Goal: Task Accomplishment & Management: Complete application form

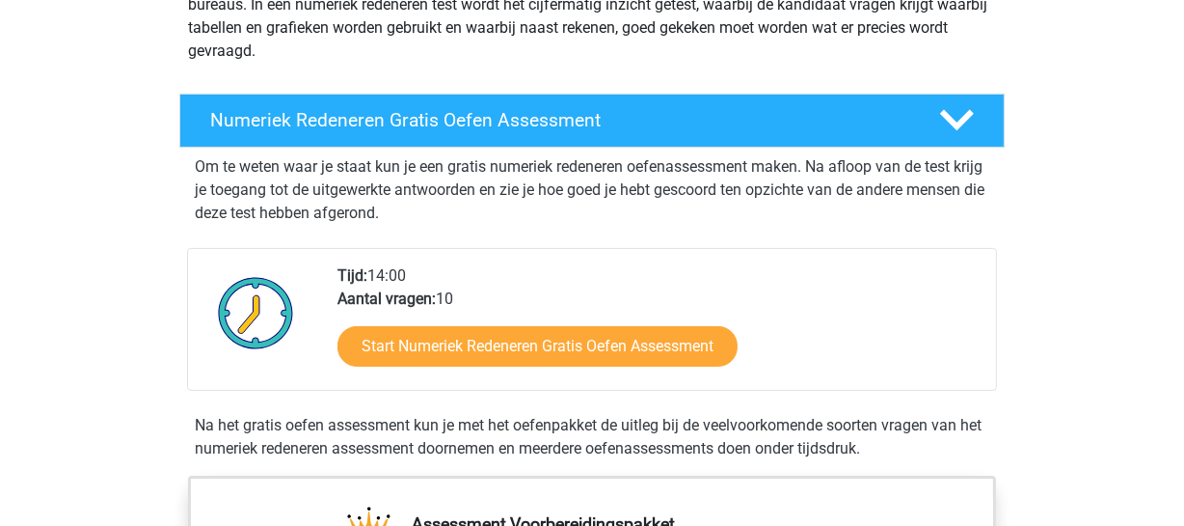
scroll to position [283, 0]
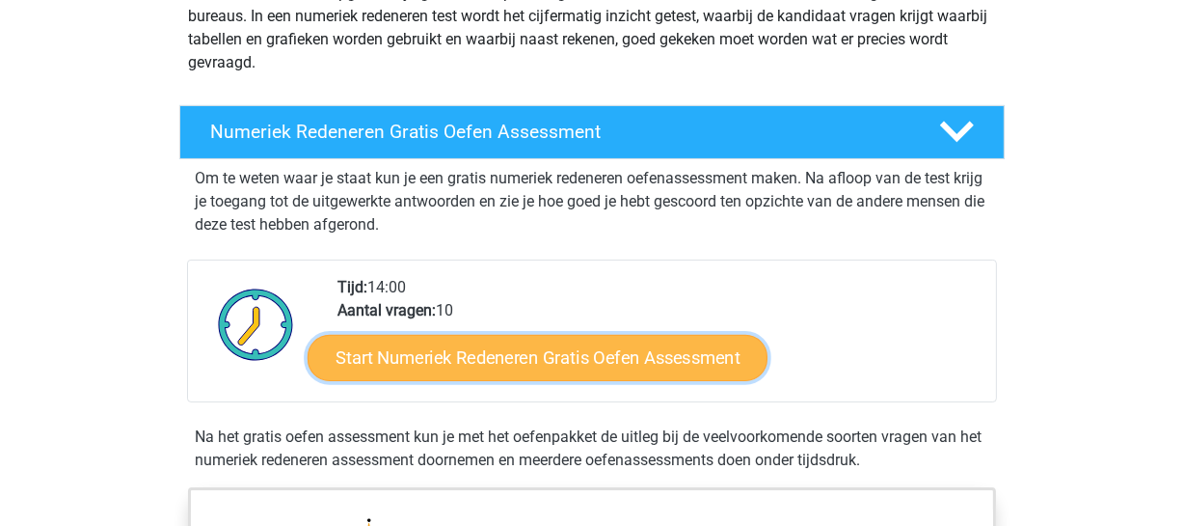
click at [585, 349] on link "Start Numeriek Redeneren Gratis Oefen Assessment" at bounding box center [538, 357] width 460 height 46
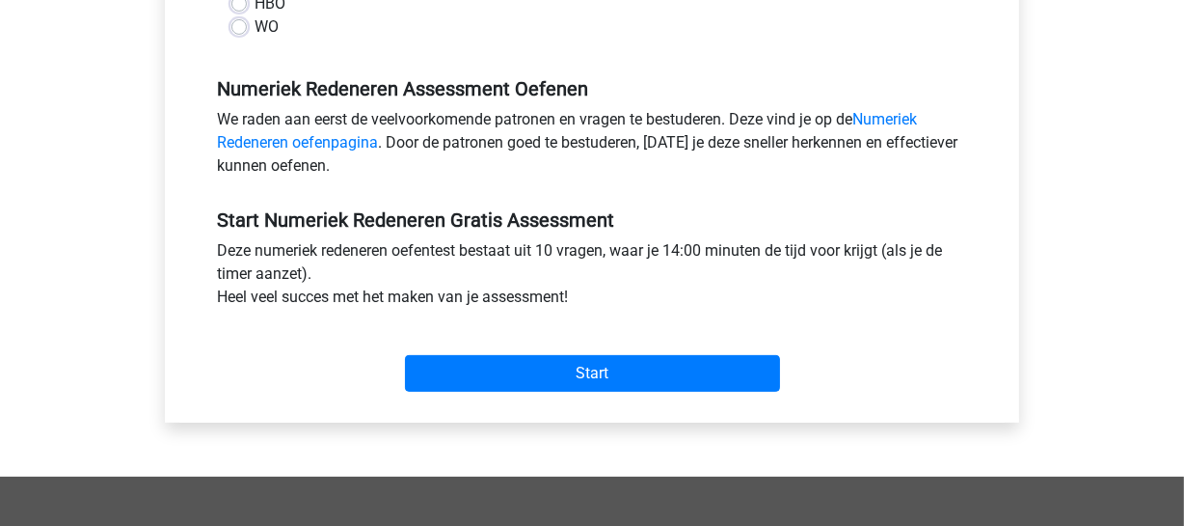
scroll to position [540, 0]
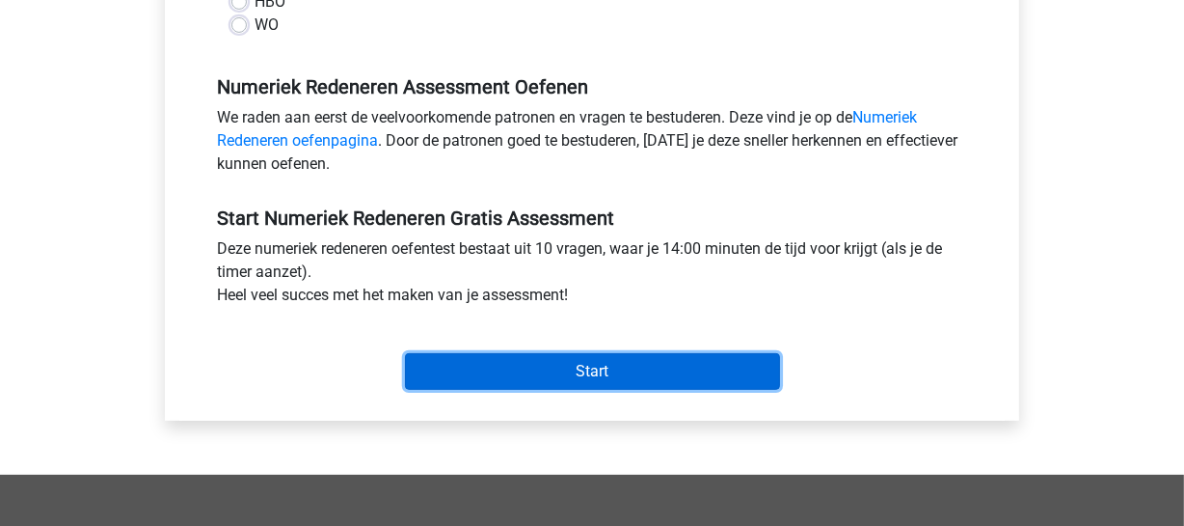
click at [559, 364] on input "Start" at bounding box center [592, 371] width 375 height 37
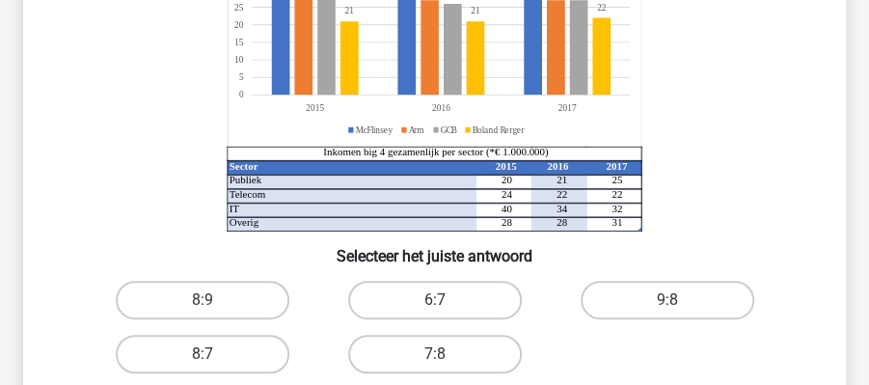
scroll to position [265, 0]
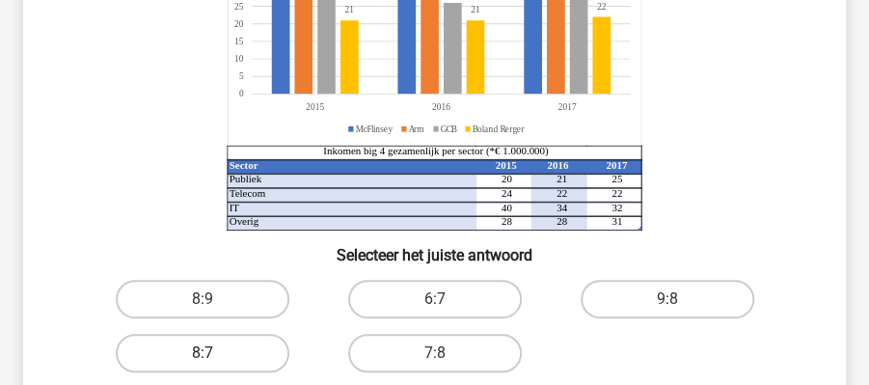
click at [235, 343] on label "8:7" at bounding box center [203, 353] width 174 height 39
click at [215, 353] on input "8:7" at bounding box center [209, 359] width 13 height 13
radio input "true"
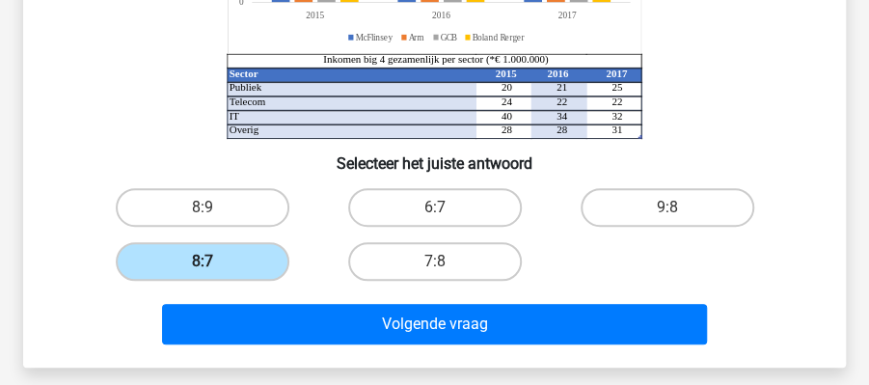
scroll to position [374, 0]
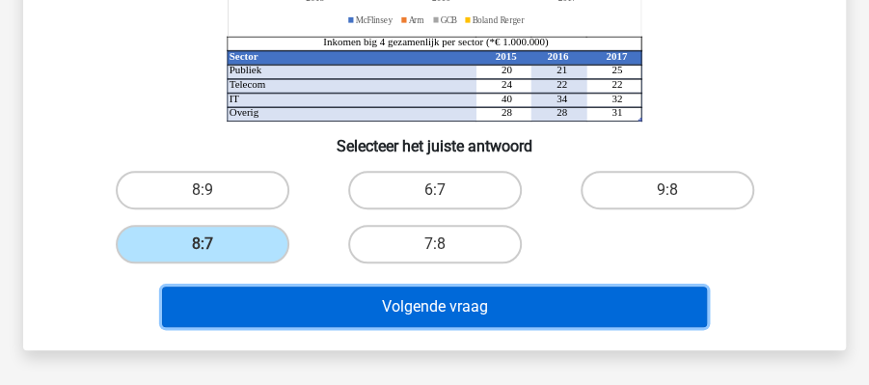
click at [272, 293] on button "Volgende vraag" at bounding box center [435, 306] width 546 height 41
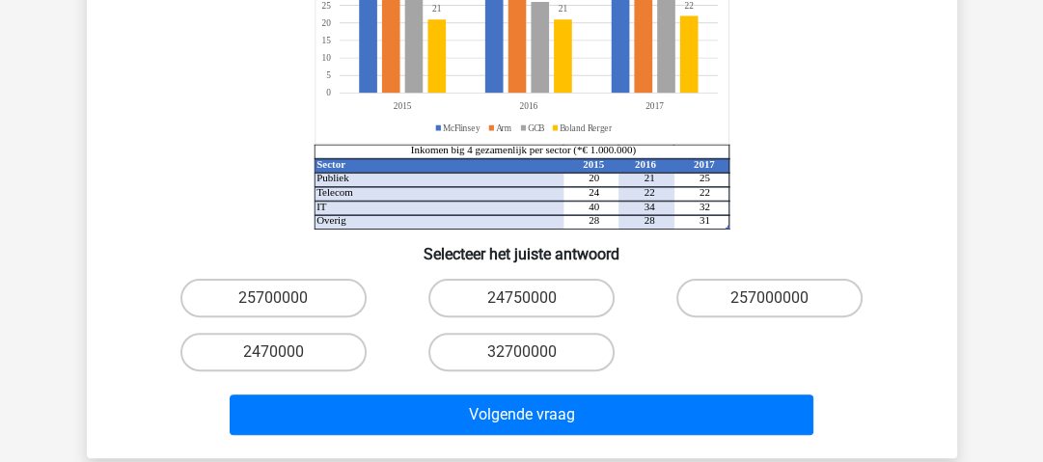
scroll to position [355, 0]
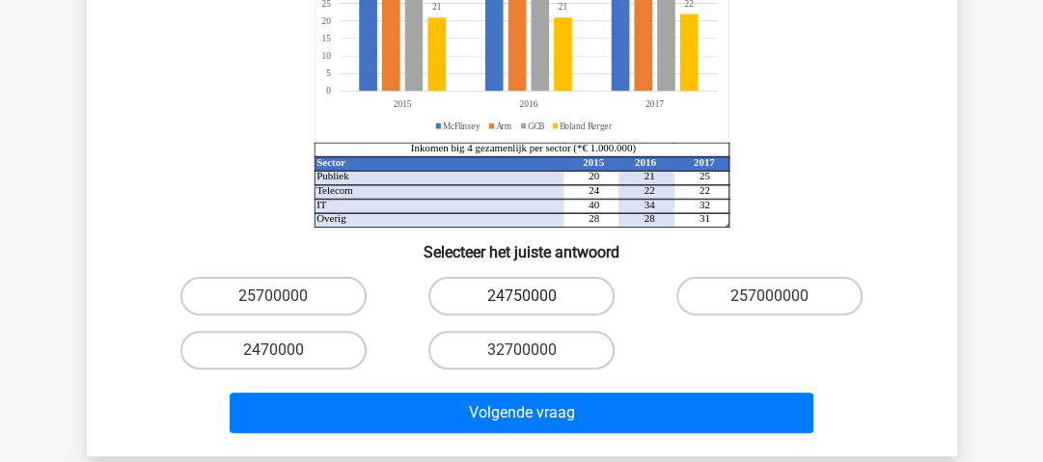
click at [460, 277] on label "24750000" at bounding box center [521, 296] width 186 height 39
click at [521, 296] on input "24750000" at bounding box center [527, 302] width 13 height 13
radio input "true"
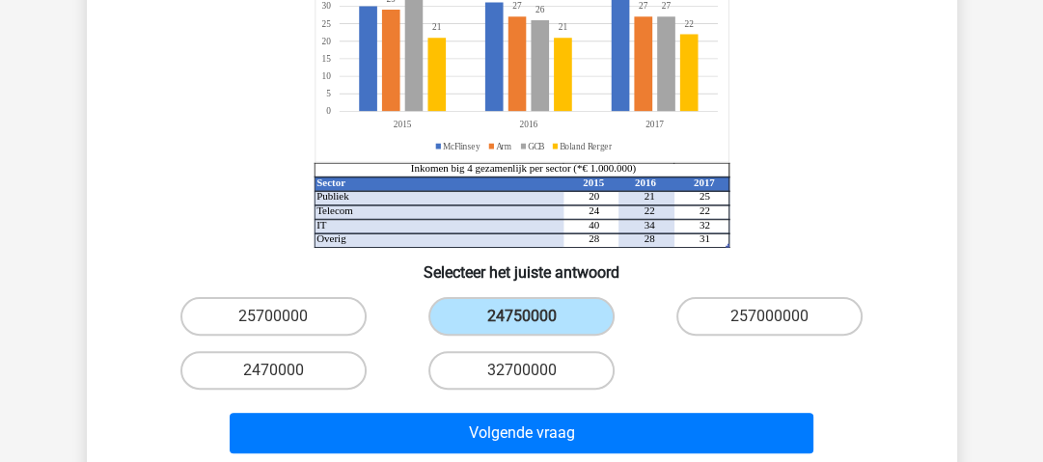
scroll to position [374, 0]
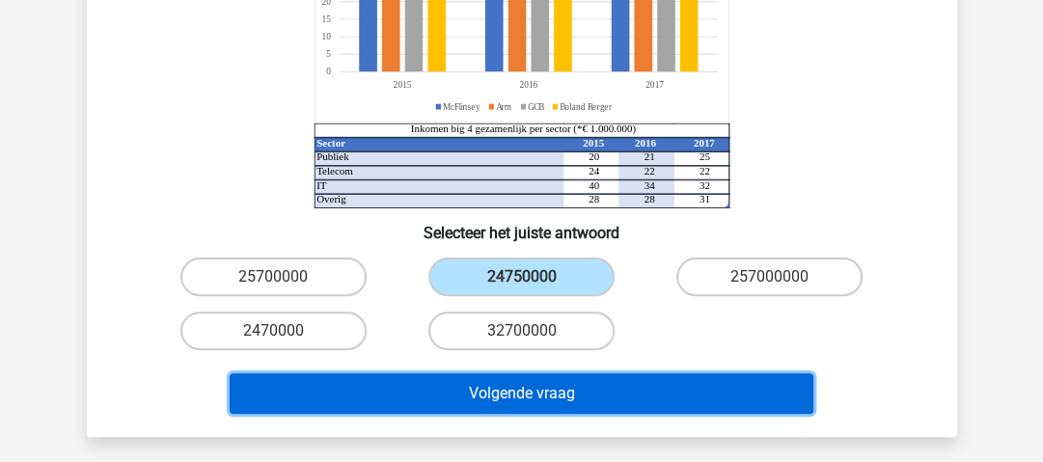
click at [552, 373] on button "Volgende vraag" at bounding box center [521, 393] width 583 height 41
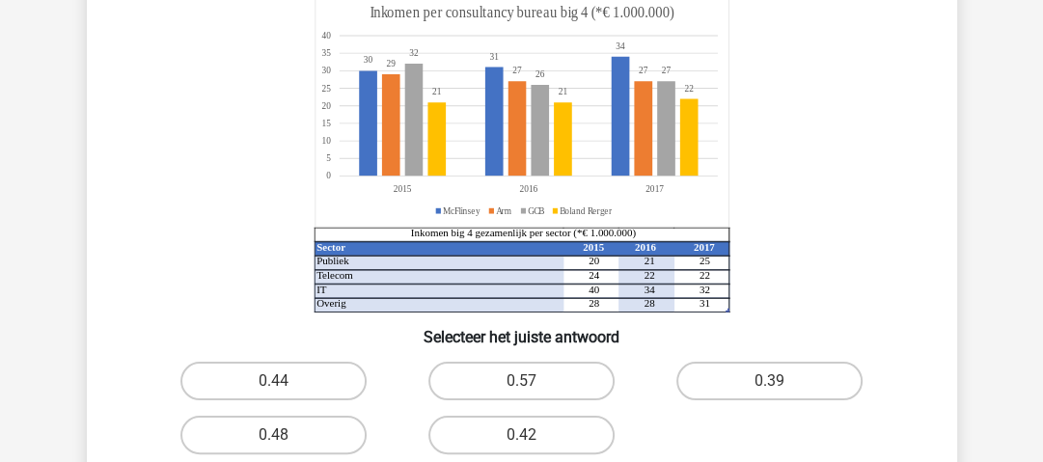
scroll to position [257, 0]
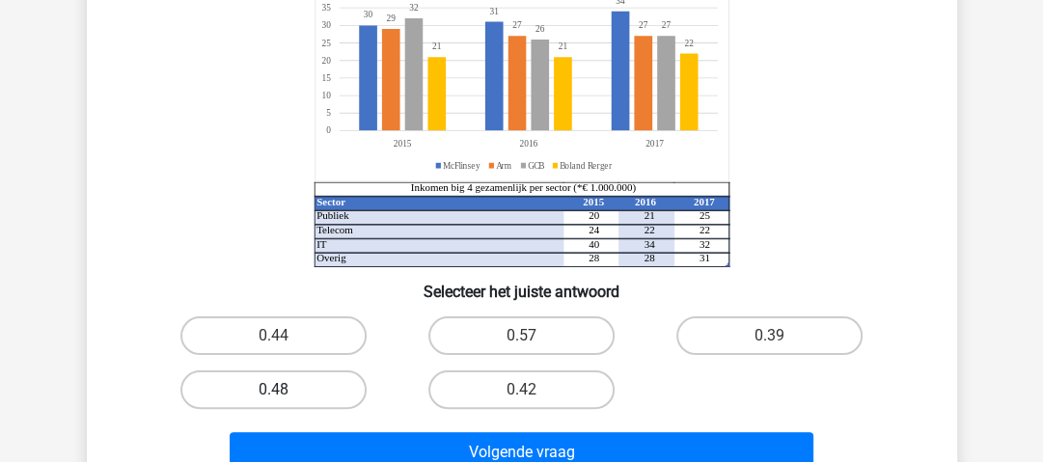
click at [286, 393] on label "0.48" at bounding box center [273, 389] width 186 height 39
click at [285, 393] on input "0.48" at bounding box center [279, 396] width 13 height 13
radio input "true"
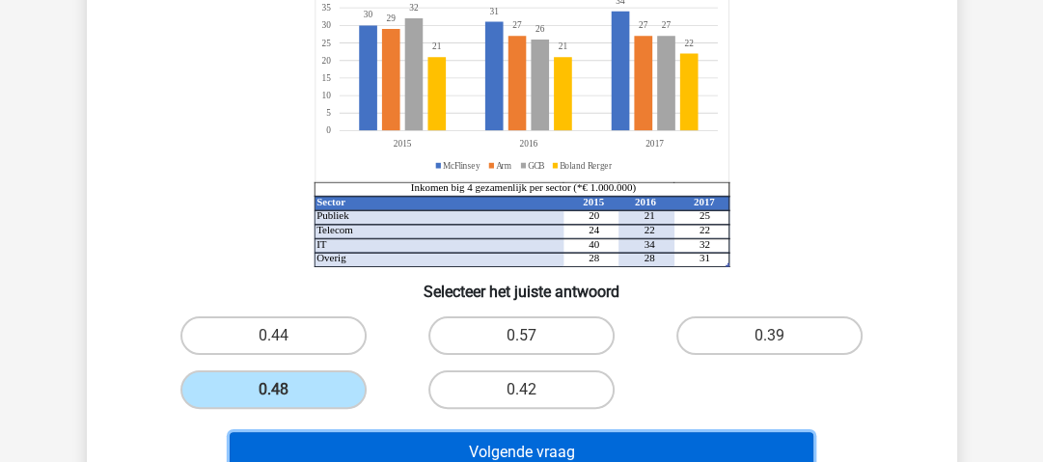
click at [316, 432] on button "Volgende vraag" at bounding box center [521, 452] width 583 height 41
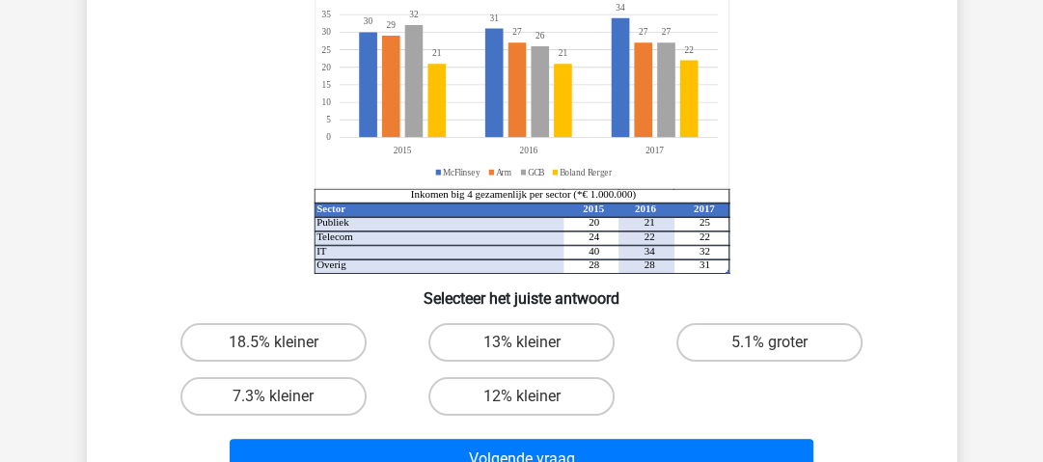
scroll to position [224, 0]
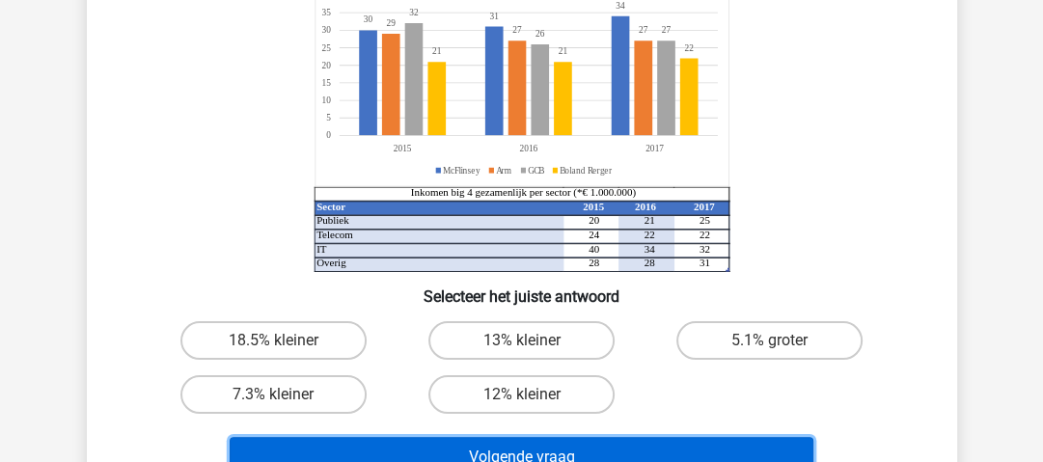
click at [459, 444] on button "Volgende vraag" at bounding box center [521, 457] width 583 height 41
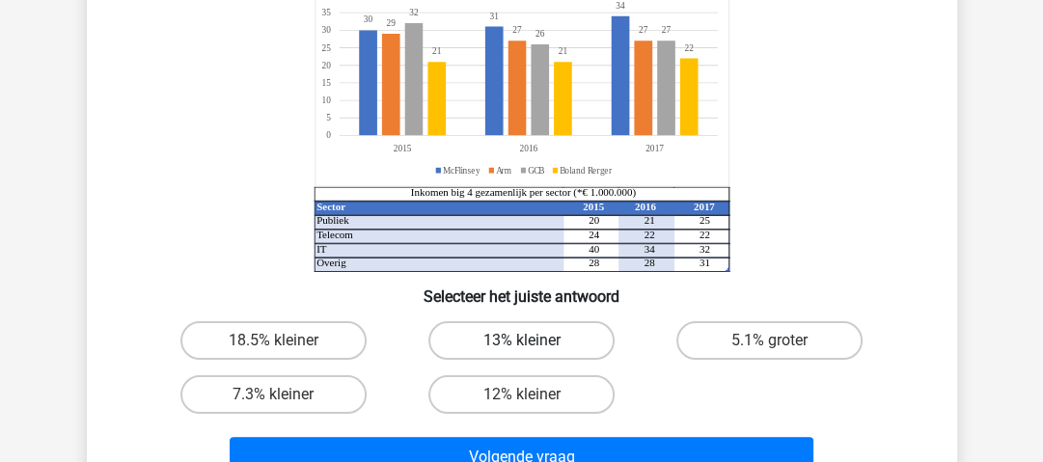
click at [482, 355] on label "13% kleiner" at bounding box center [521, 340] width 186 height 39
click at [521, 353] on input "13% kleiner" at bounding box center [527, 346] width 13 height 13
radio input "true"
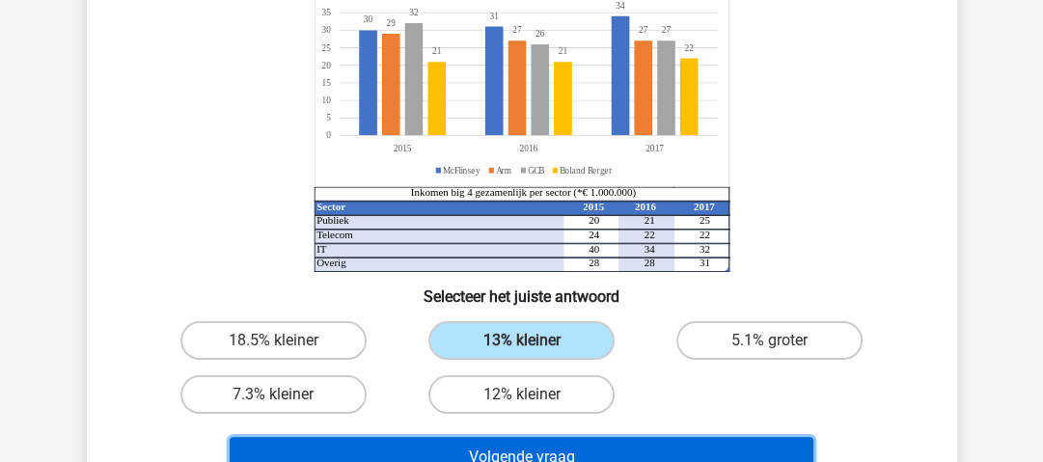
click at [437, 451] on button "Volgende vraag" at bounding box center [521, 457] width 583 height 41
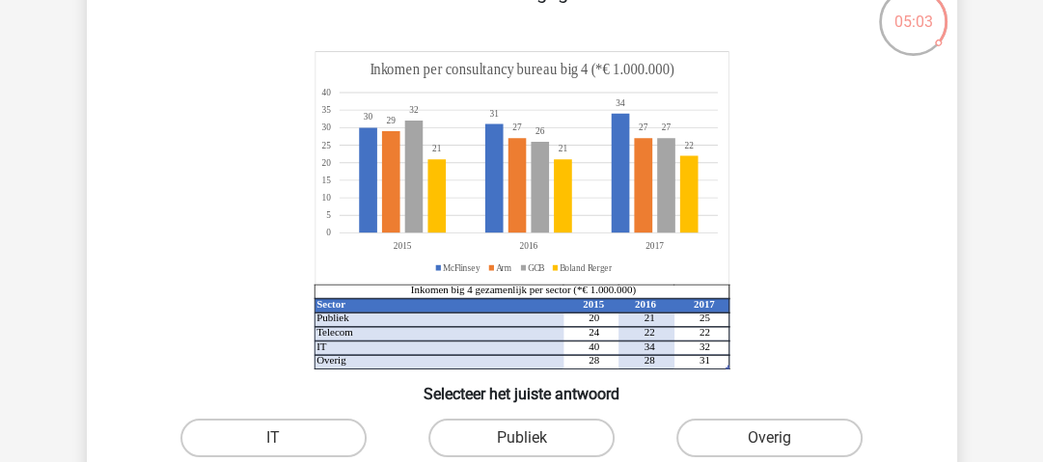
scroll to position [178, 0]
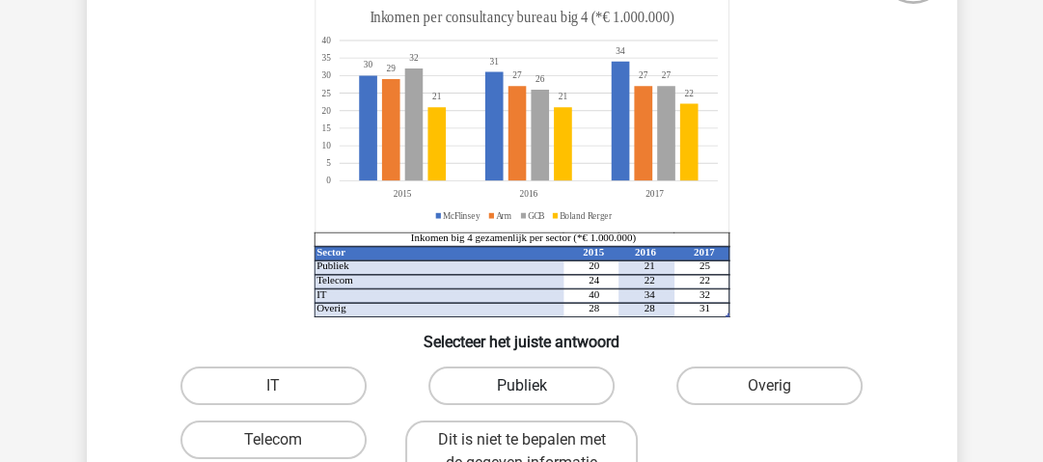
click at [557, 377] on label "Publiek" at bounding box center [521, 385] width 186 height 39
click at [533, 386] on input "Publiek" at bounding box center [527, 392] width 13 height 13
radio input "true"
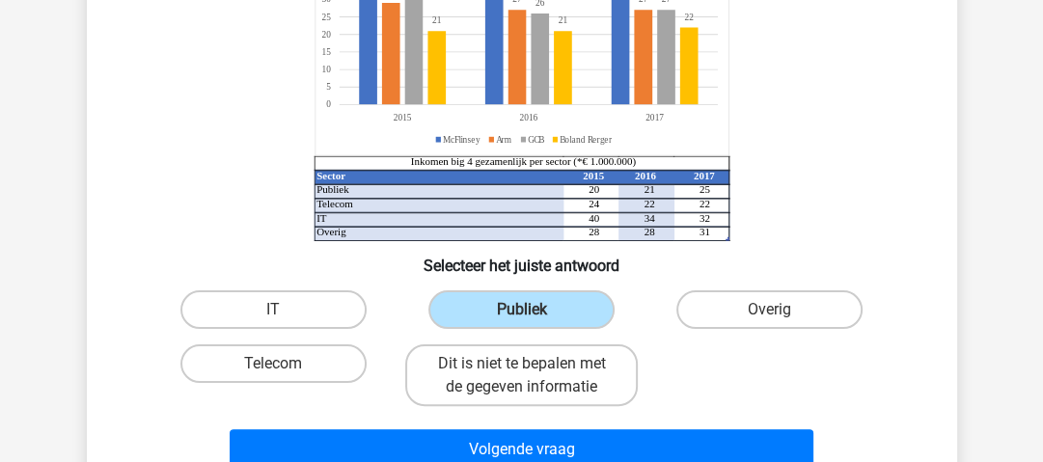
scroll to position [256, 0]
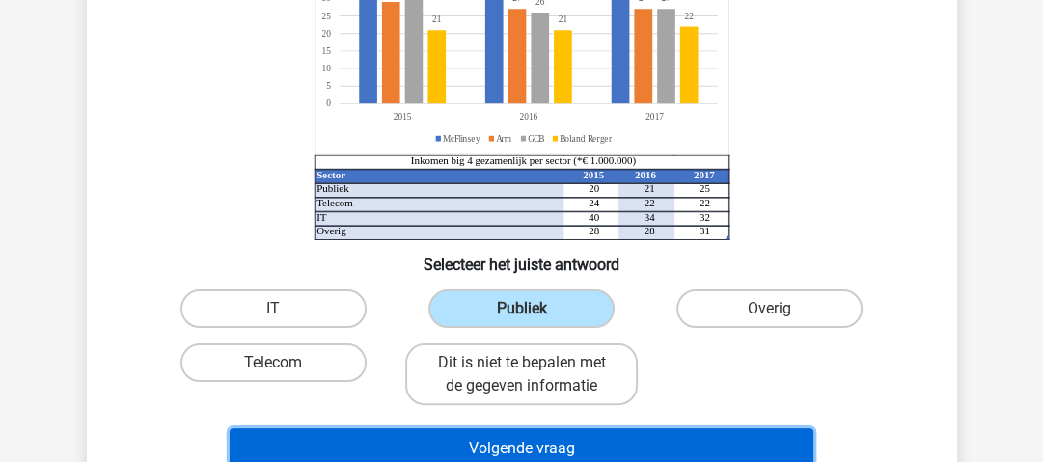
click at [546, 447] on button "Volgende vraag" at bounding box center [521, 448] width 583 height 41
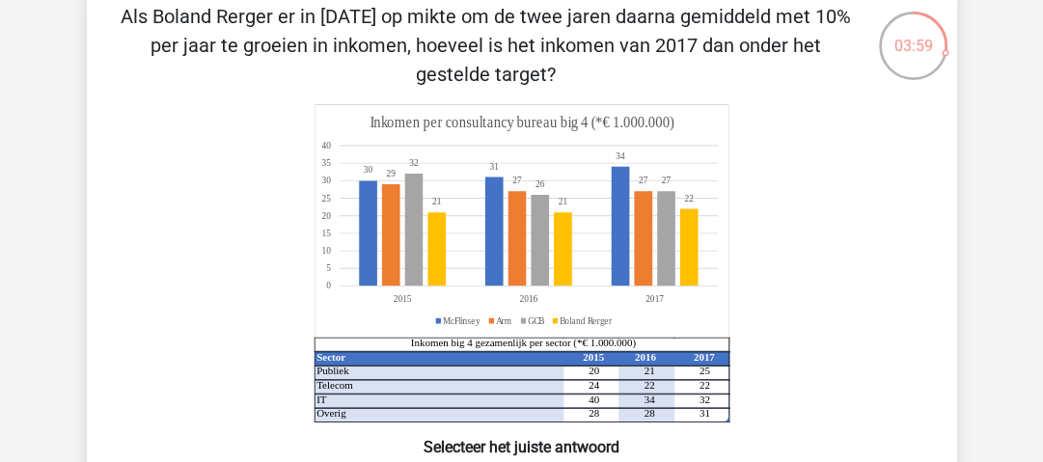
scroll to position [104, 0]
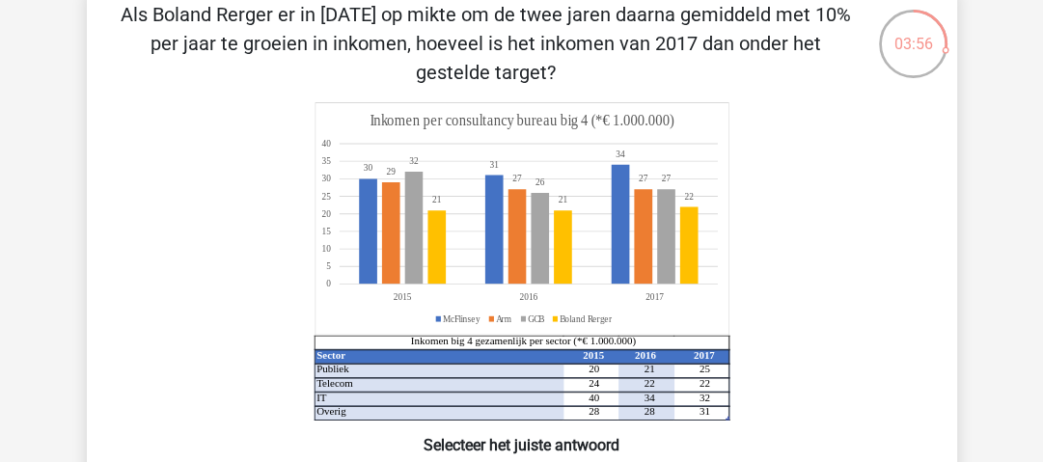
click at [837, 98] on div "Als Boland Rerger er in 2015 op mikte om de twee jaren daarna gemiddeld met 10%…" at bounding box center [522, 317] width 854 height 634
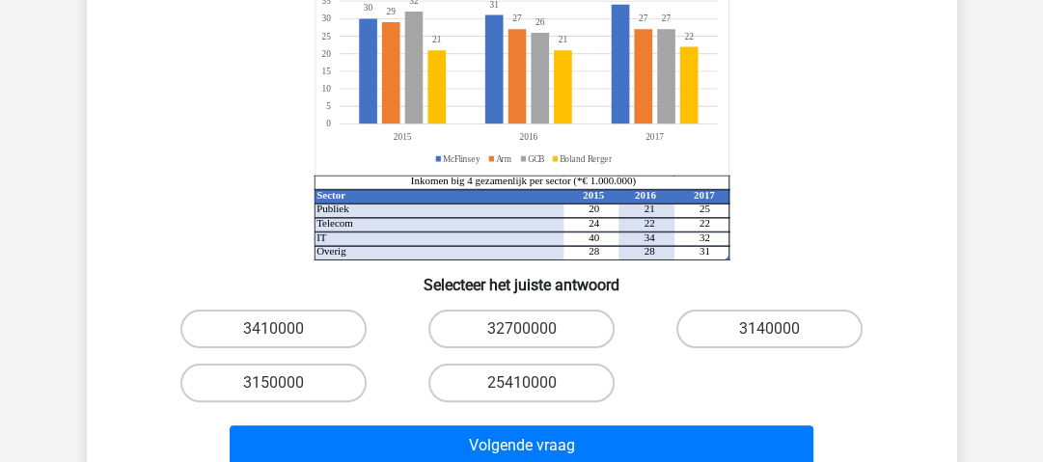
scroll to position [265, 0]
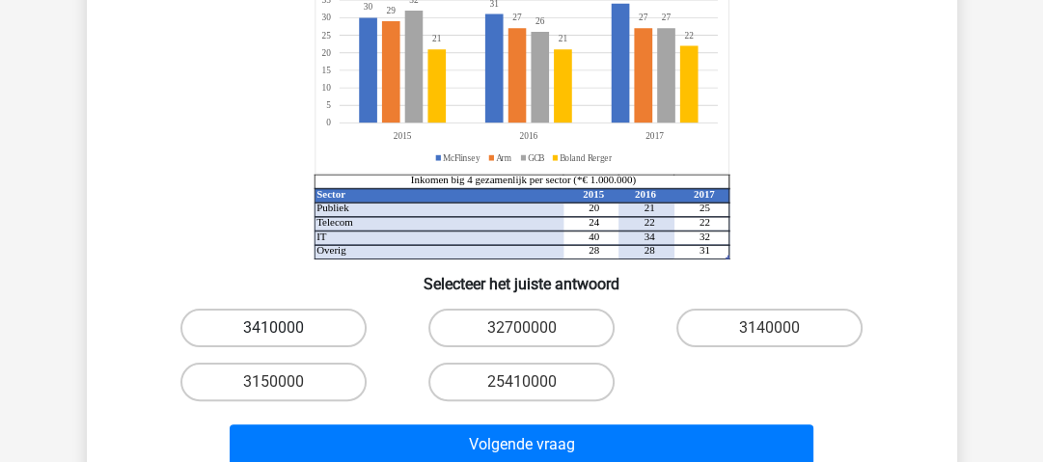
click at [318, 320] on label "3410000" at bounding box center [273, 328] width 186 height 39
click at [285, 328] on input "3410000" at bounding box center [279, 334] width 13 height 13
radio input "true"
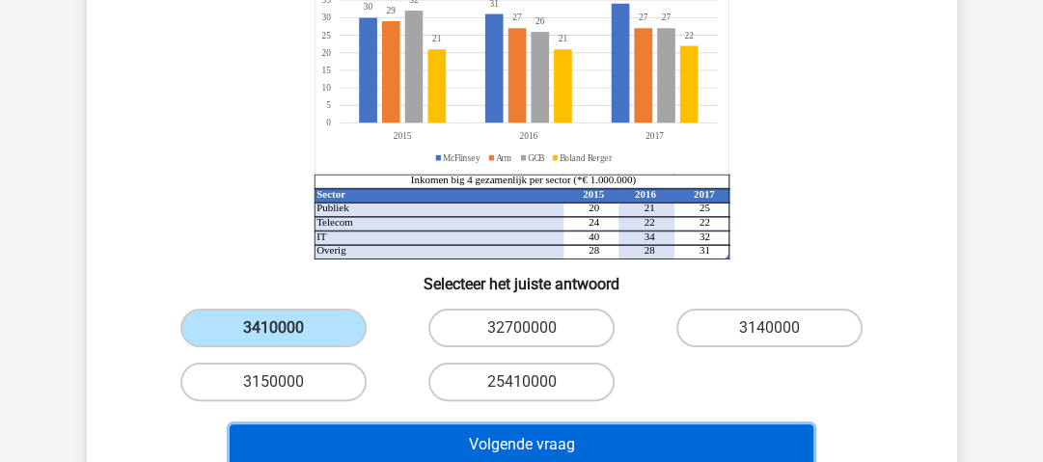
click at [398, 438] on button "Volgende vraag" at bounding box center [521, 444] width 583 height 41
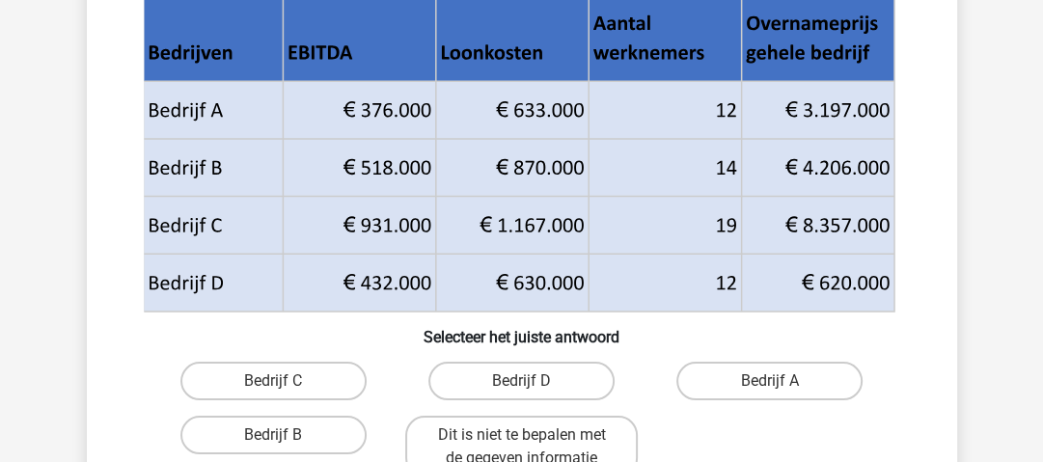
scroll to position [184, 0]
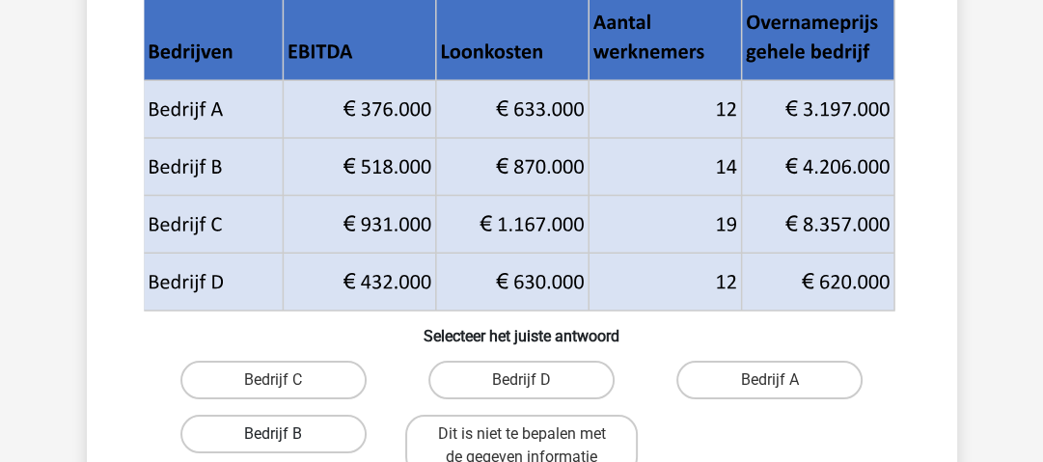
click at [310, 428] on label "Bedrijf B" at bounding box center [273, 434] width 186 height 39
click at [285, 434] on input "Bedrijf B" at bounding box center [279, 440] width 13 height 13
radio input "true"
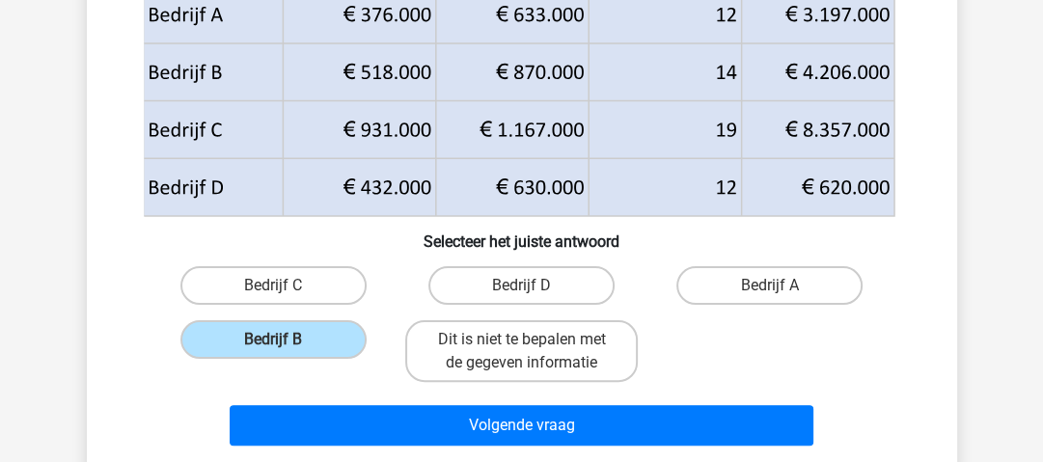
scroll to position [292, 0]
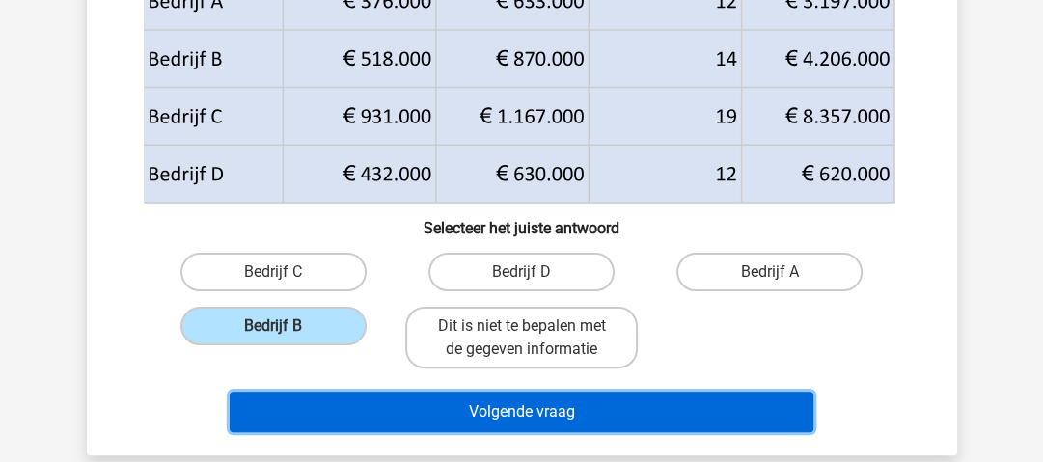
click at [489, 406] on button "Volgende vraag" at bounding box center [521, 412] width 583 height 41
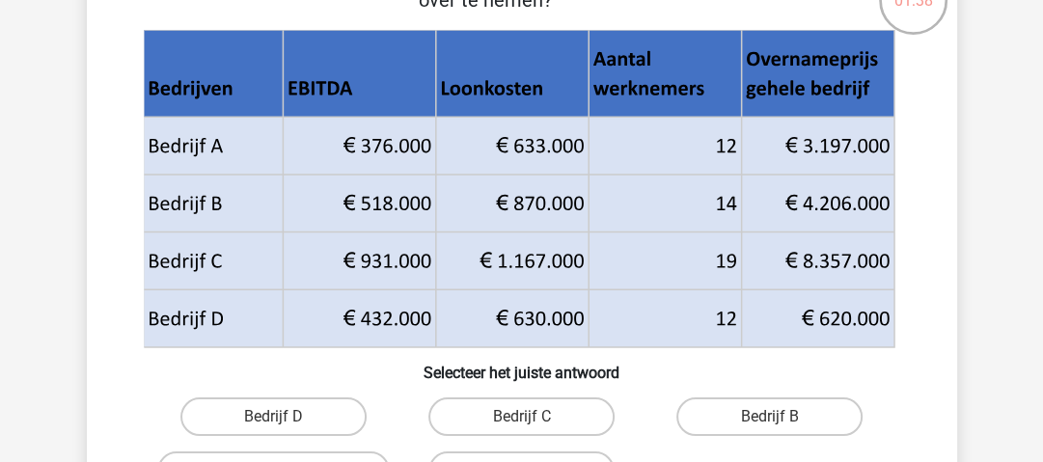
scroll to position [218, 0]
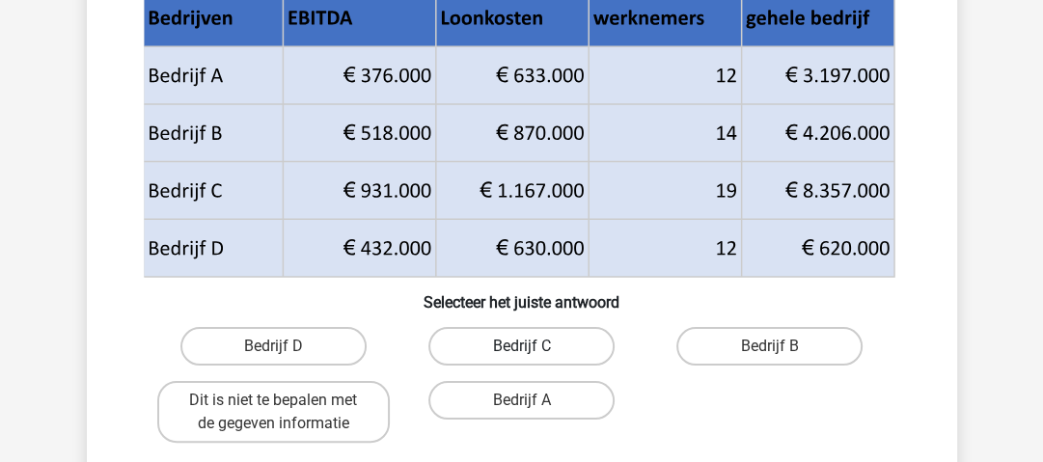
click at [583, 337] on label "Bedrijf C" at bounding box center [521, 346] width 186 height 39
click at [533, 346] on input "Bedrijf C" at bounding box center [527, 352] width 13 height 13
radio input "true"
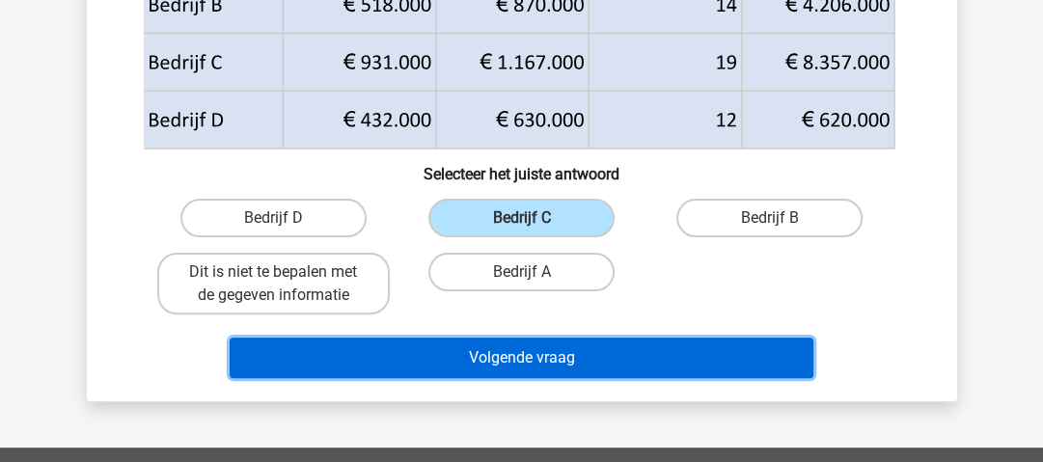
click at [585, 355] on button "Volgende vraag" at bounding box center [521, 358] width 583 height 41
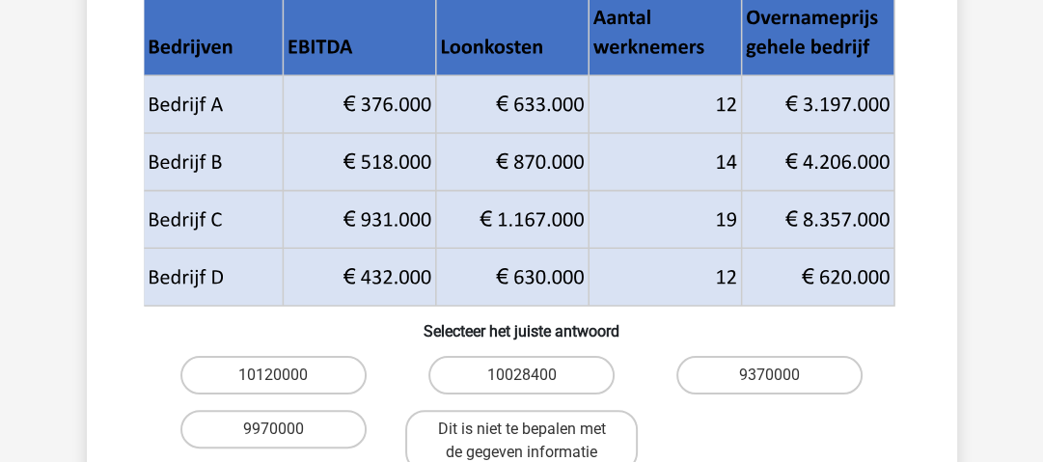
scroll to position [247, 0]
click at [472, 368] on label "10028400" at bounding box center [521, 375] width 186 height 39
click at [521, 375] on input "10028400" at bounding box center [527, 381] width 13 height 13
radio input "true"
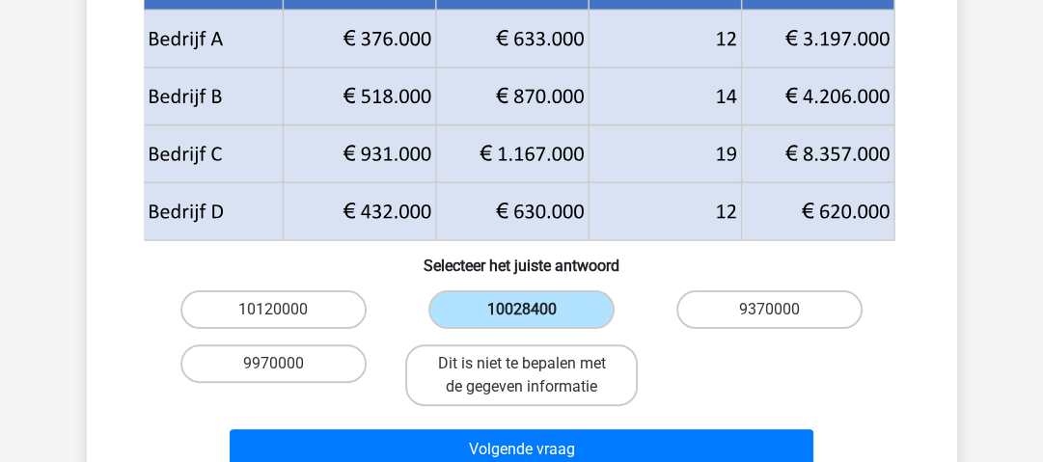
scroll to position [315, 0]
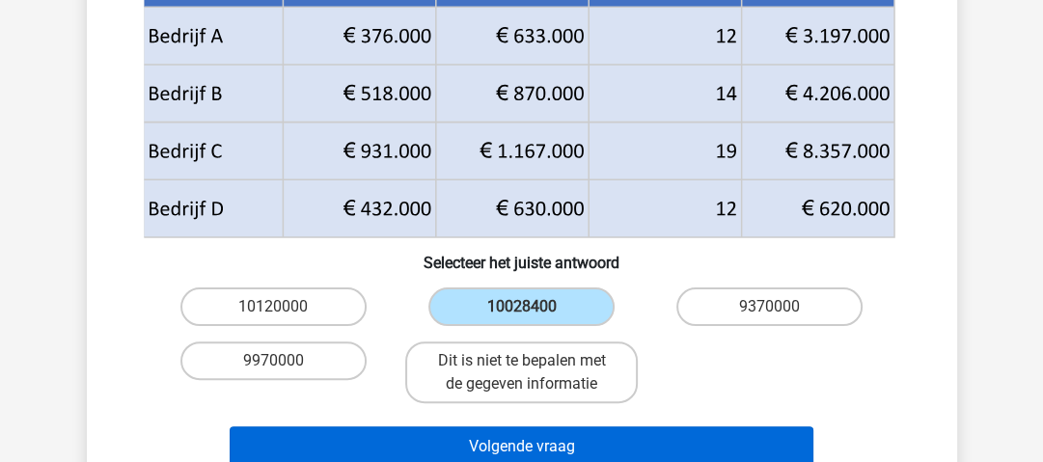
drag, startPoint x: 472, startPoint y: 368, endPoint x: 561, endPoint y: 440, distance: 114.6
click at [561, 440] on div "Bedrijf C verwacht in 2018 een EBITDA groei te realiseren van 20% ten opzichte …" at bounding box center [522, 132] width 854 height 686
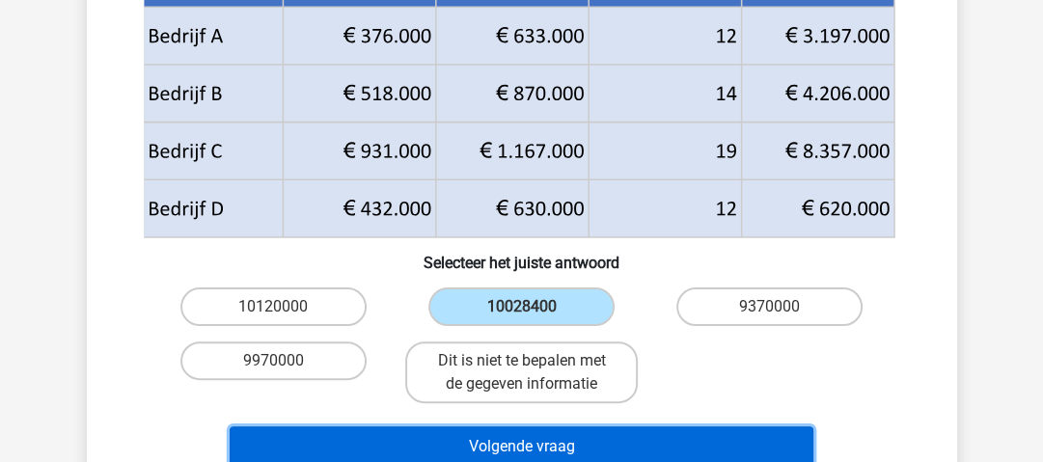
click at [561, 440] on button "Volgende vraag" at bounding box center [521, 446] width 583 height 41
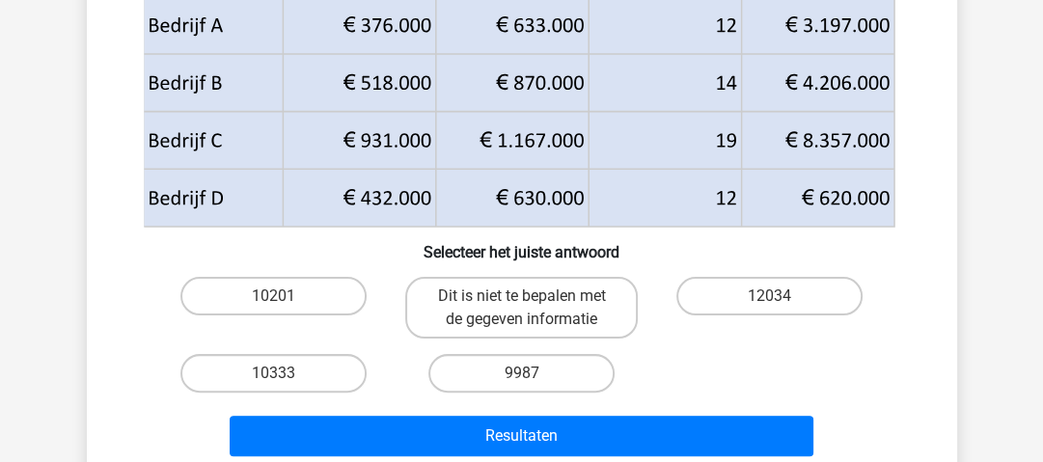
scroll to position [332, 0]
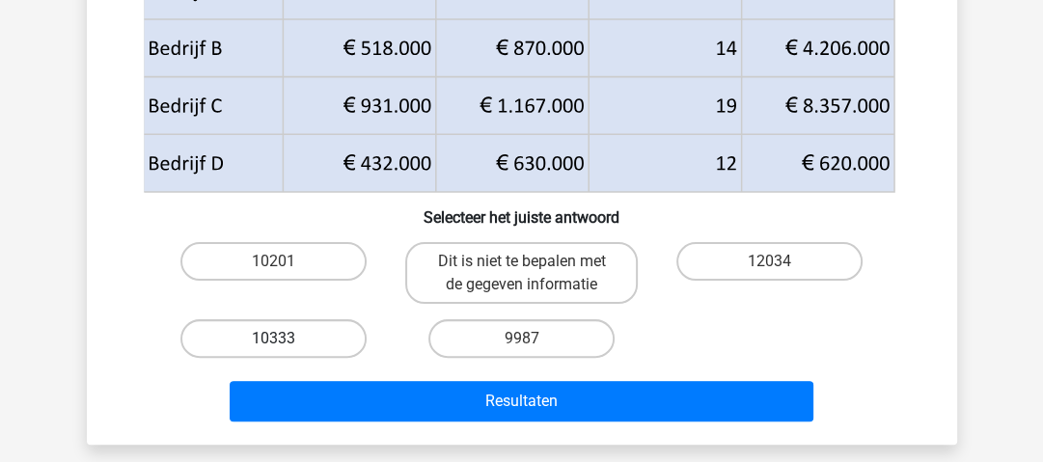
click at [326, 335] on label "10333" at bounding box center [273, 338] width 186 height 39
click at [285, 339] on input "10333" at bounding box center [279, 345] width 13 height 13
radio input "true"
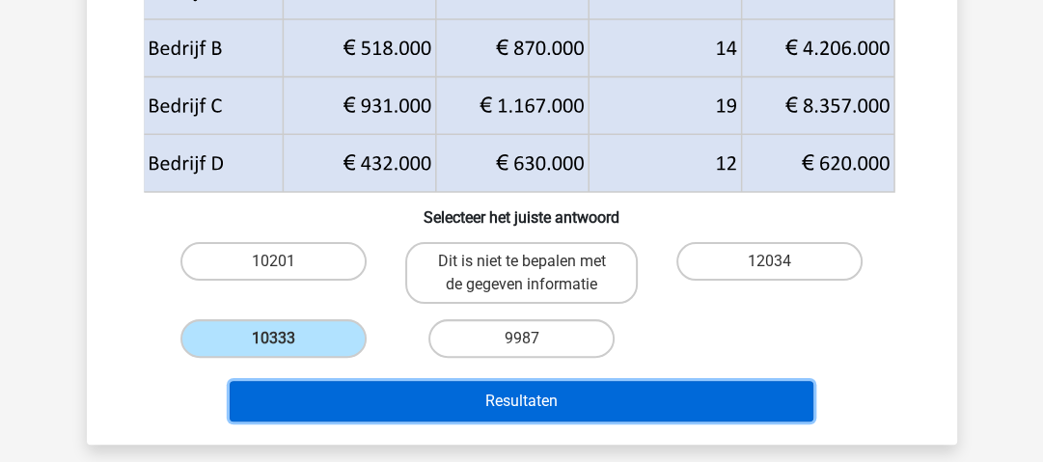
click at [366, 402] on button "Resultaten" at bounding box center [521, 401] width 583 height 41
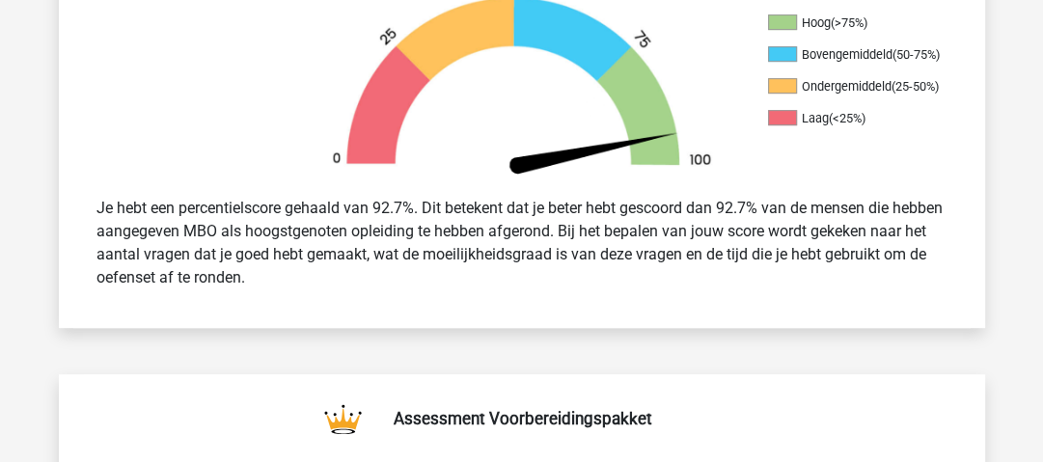
scroll to position [667, 0]
